Goal: Information Seeking & Learning: Learn about a topic

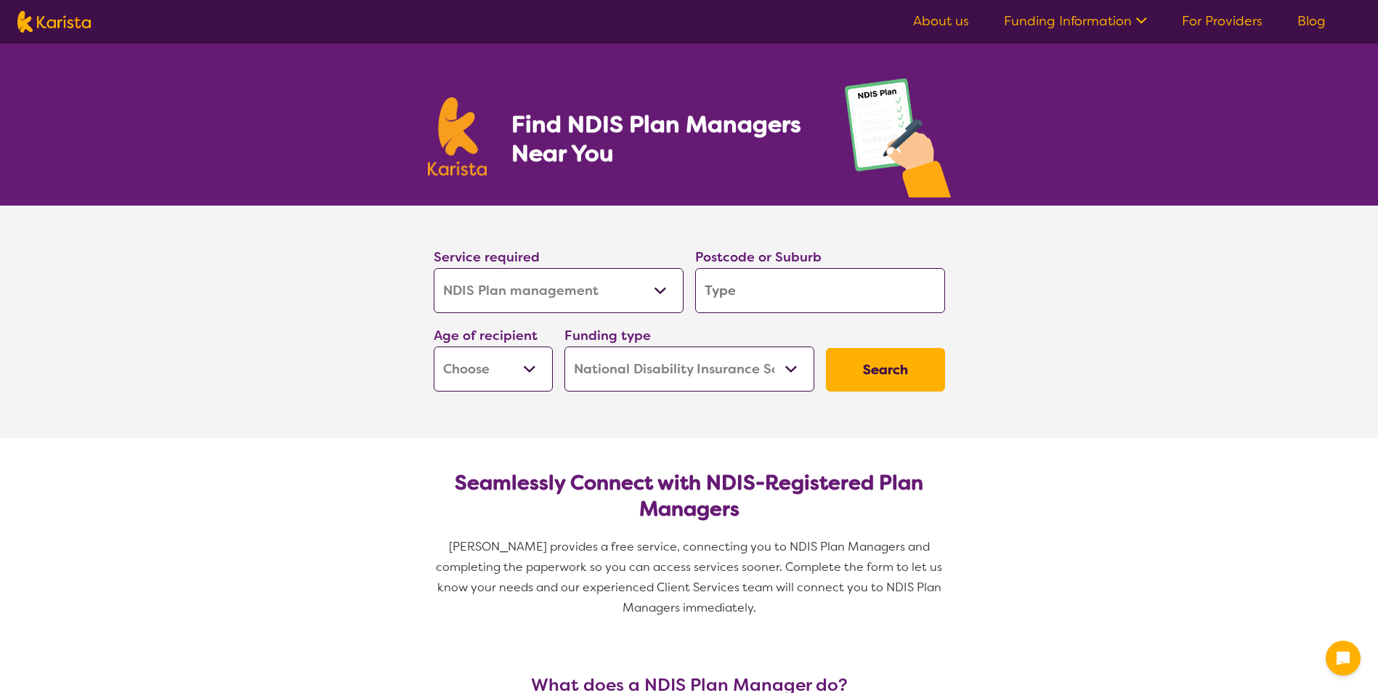
select select "NDIS Plan management"
select select "NDIS"
select select "NDIS Plan management"
select select "NDIS"
select select "Assessment ([MEDICAL_DATA] or [MEDICAL_DATA])"
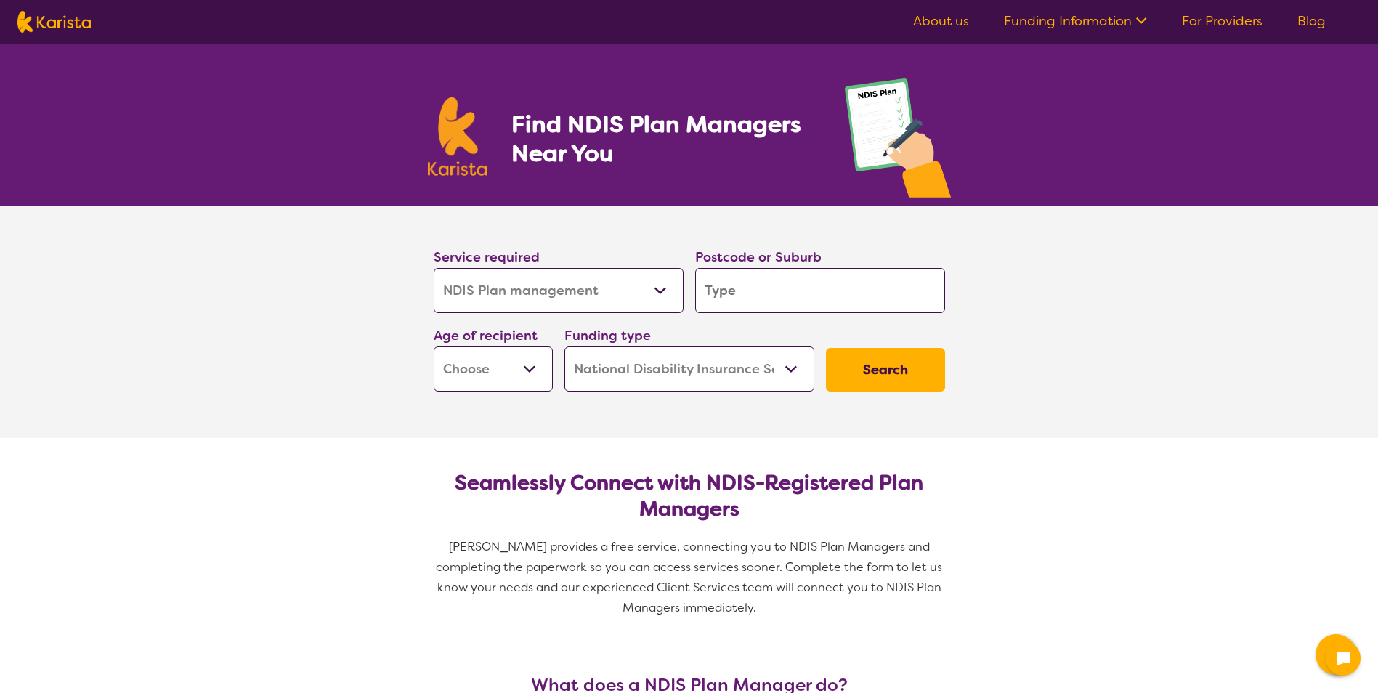
click at [434, 268] on select "Allied Health Assistant Assessment ([MEDICAL_DATA] or [MEDICAL_DATA]) Behaviour…" at bounding box center [559, 290] width 250 height 45
select select "Assessment ([MEDICAL_DATA] or [MEDICAL_DATA])"
click at [734, 285] on input "search" at bounding box center [820, 290] width 250 height 45
type input "2"
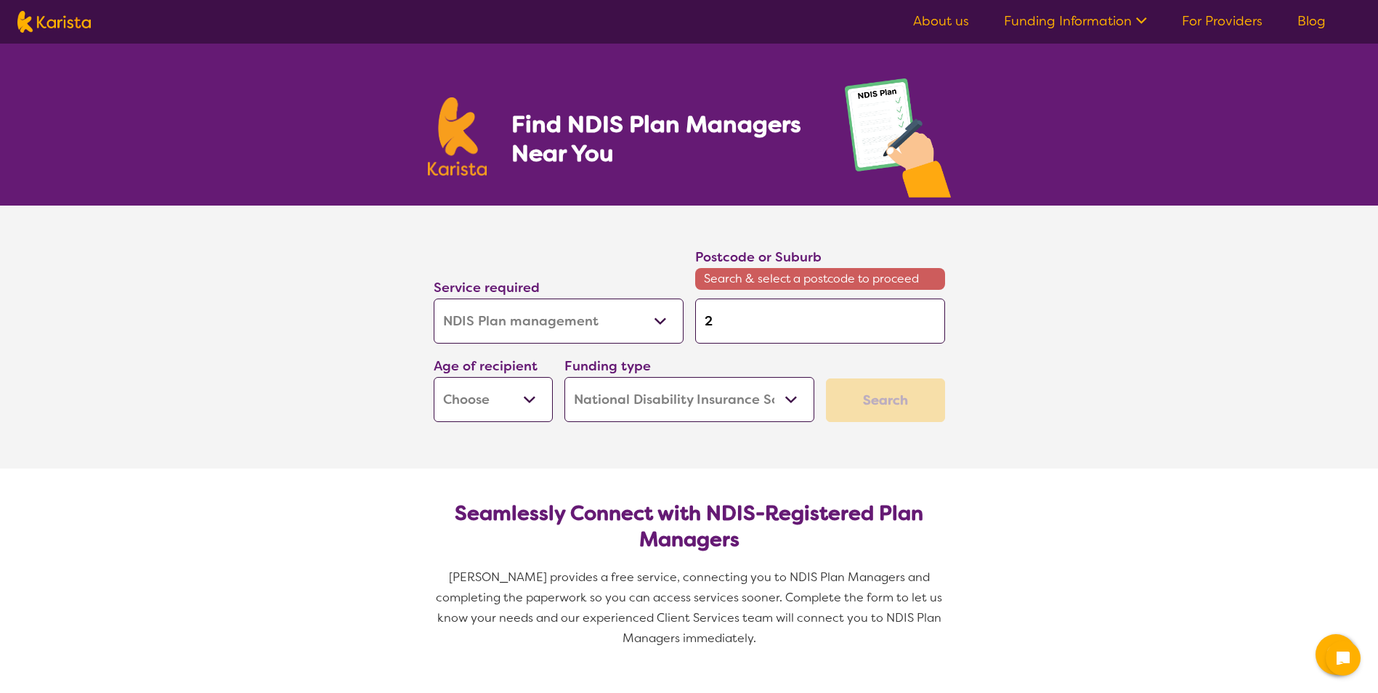
type input "20"
type input "206"
type input "2064"
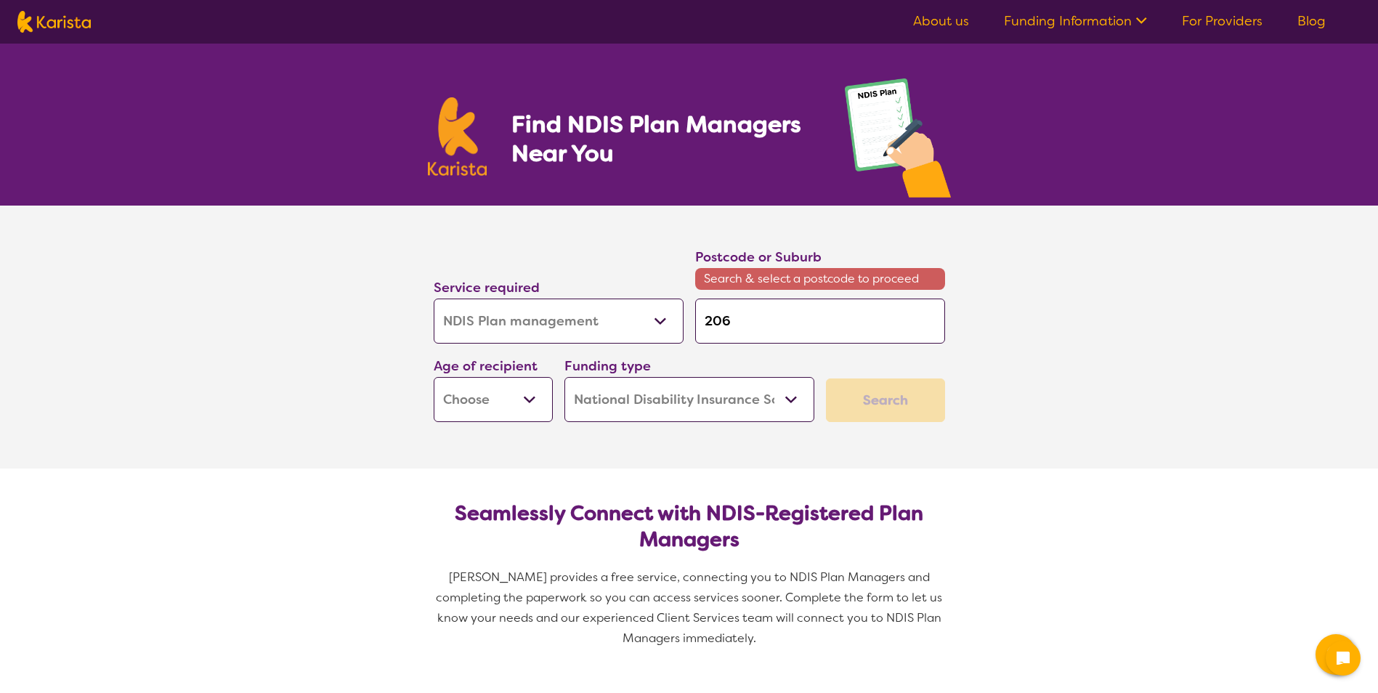
type input "2064"
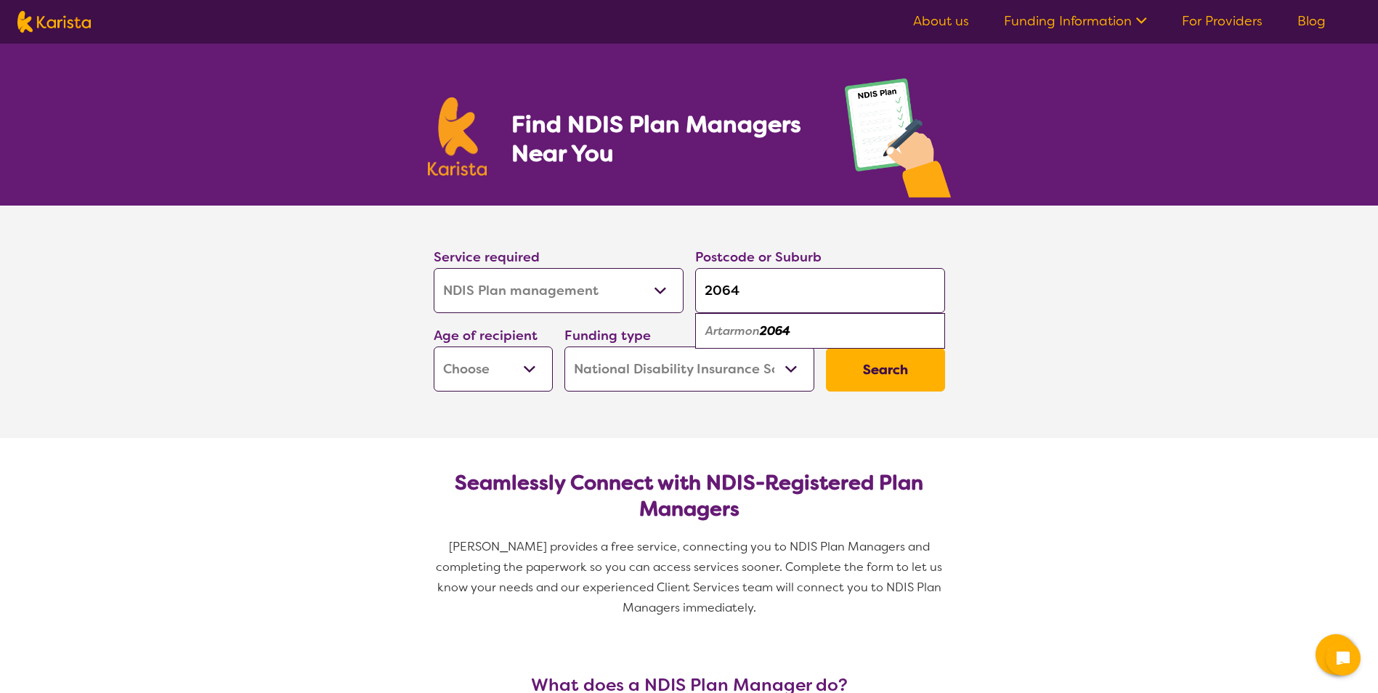
type input "2064"
click at [747, 326] on em "Artarmon" at bounding box center [732, 330] width 54 height 15
click at [514, 377] on select "Early Childhood - 0 to 9 Child - 10 to 11 Adolescent - 12 to 17 Adult - 18 to 6…" at bounding box center [493, 368] width 119 height 45
select select "CH"
click at [434, 346] on select "Early Childhood - 0 to 9 Child - 10 to 11 Adolescent - 12 to 17 Adult - 18 to 6…" at bounding box center [493, 368] width 119 height 45
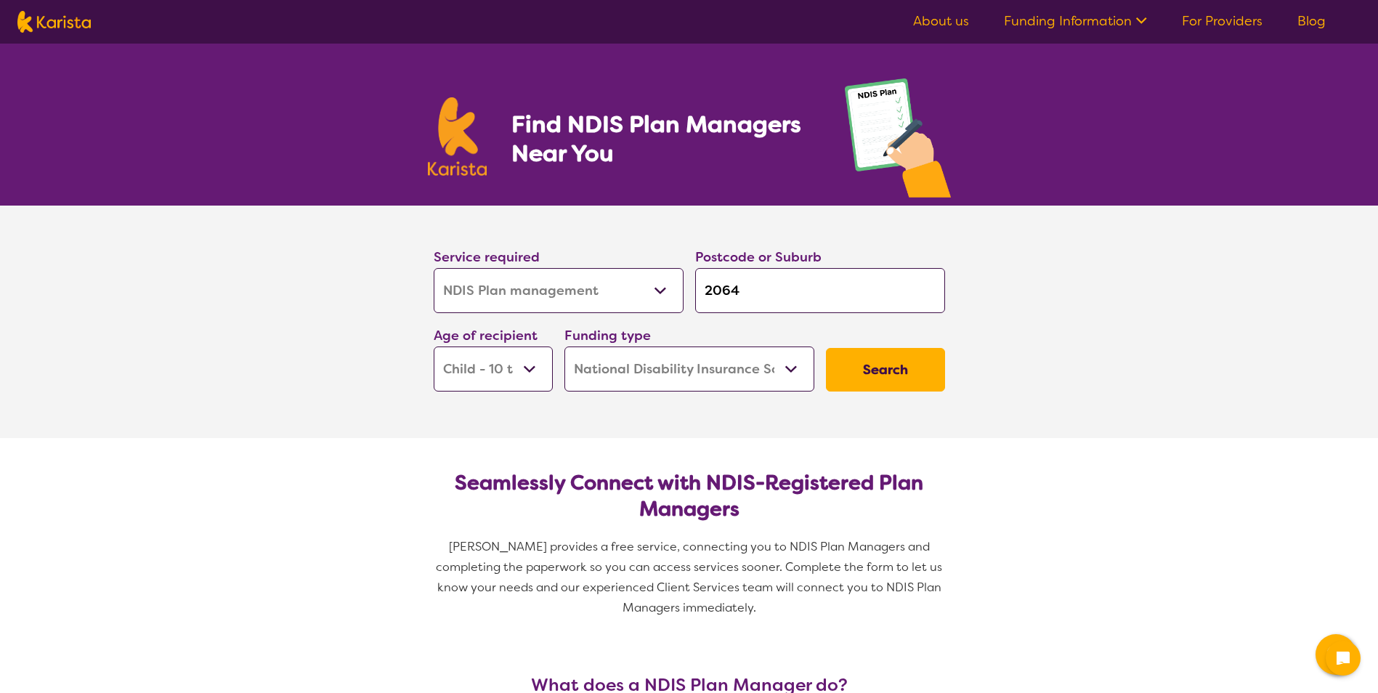
select select "CH"
click at [765, 369] on select "Home Care Package (HCP) National Disability Insurance Scheme (NDIS) I don't know" at bounding box center [689, 368] width 250 height 45
select select "i-don-t-know"
click at [564, 346] on select "Home Care Package (HCP) National Disability Insurance Scheme (NDIS) I don't know" at bounding box center [689, 368] width 250 height 45
select select "i-don-t-know"
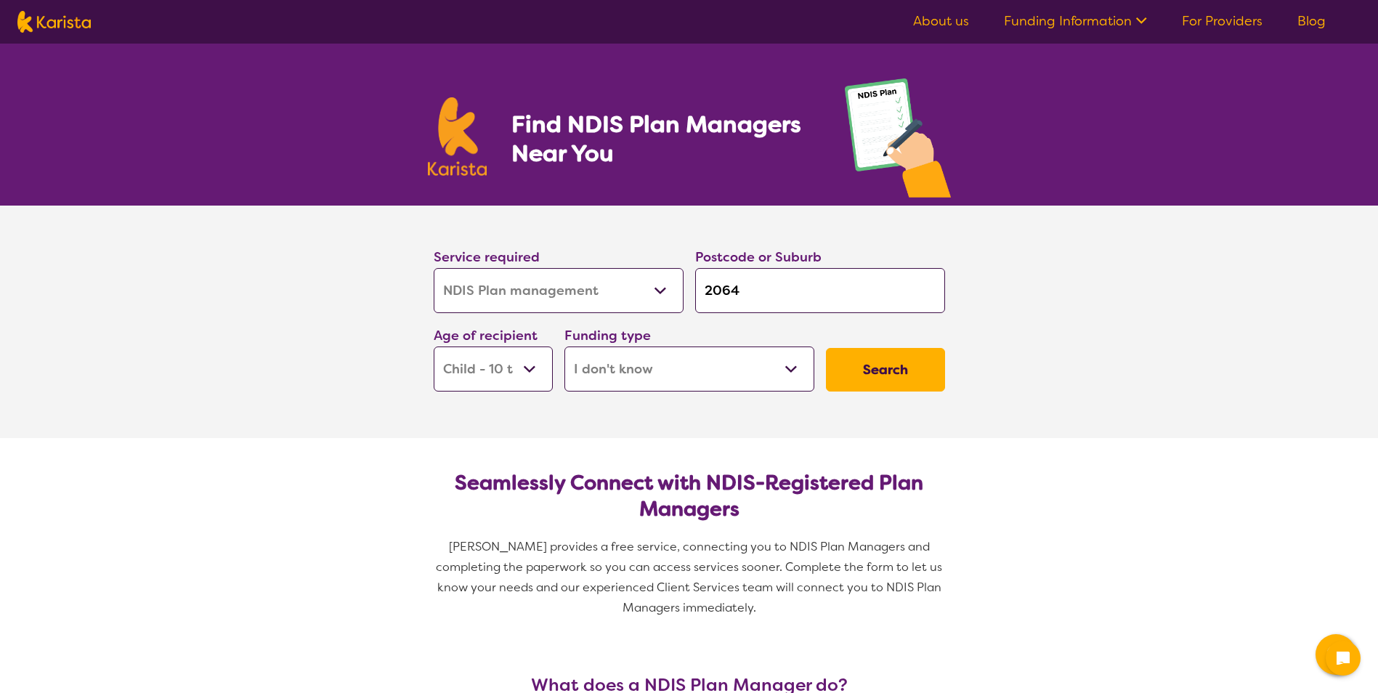
click at [888, 370] on button "Search" at bounding box center [885, 370] width 119 height 44
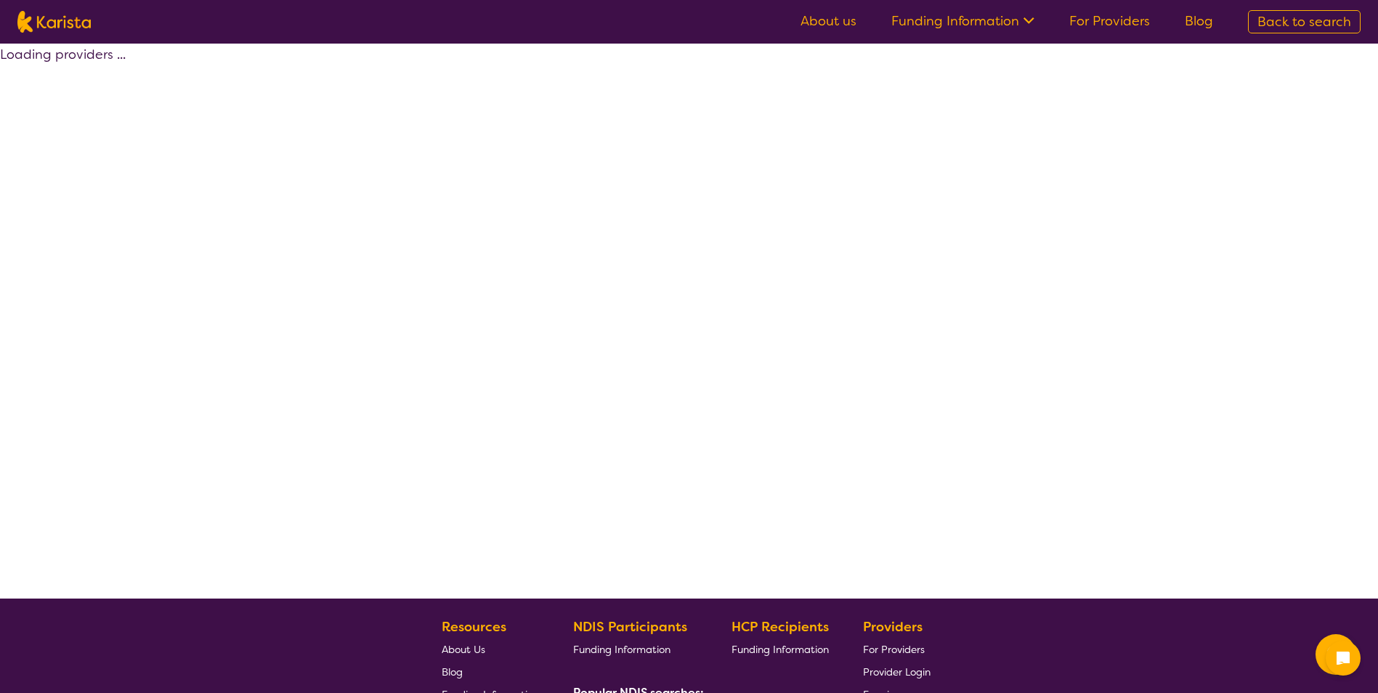
select select "Assessment ([MEDICAL_DATA] or [MEDICAL_DATA])"
select select "CH"
